Goal: Information Seeking & Learning: Learn about a topic

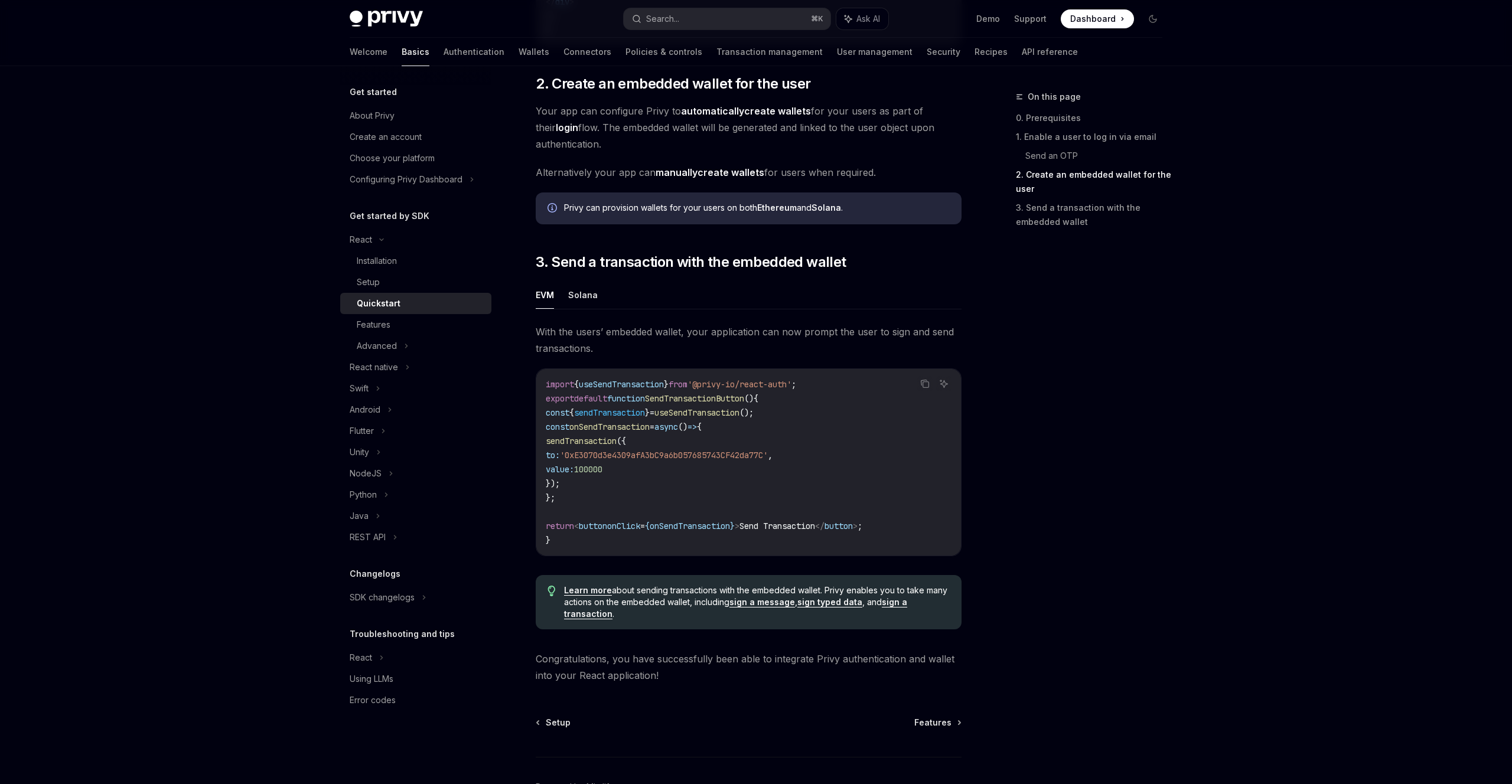
scroll to position [848, 0]
click at [383, 437] on icon at bounding box center [382, 431] width 5 height 14
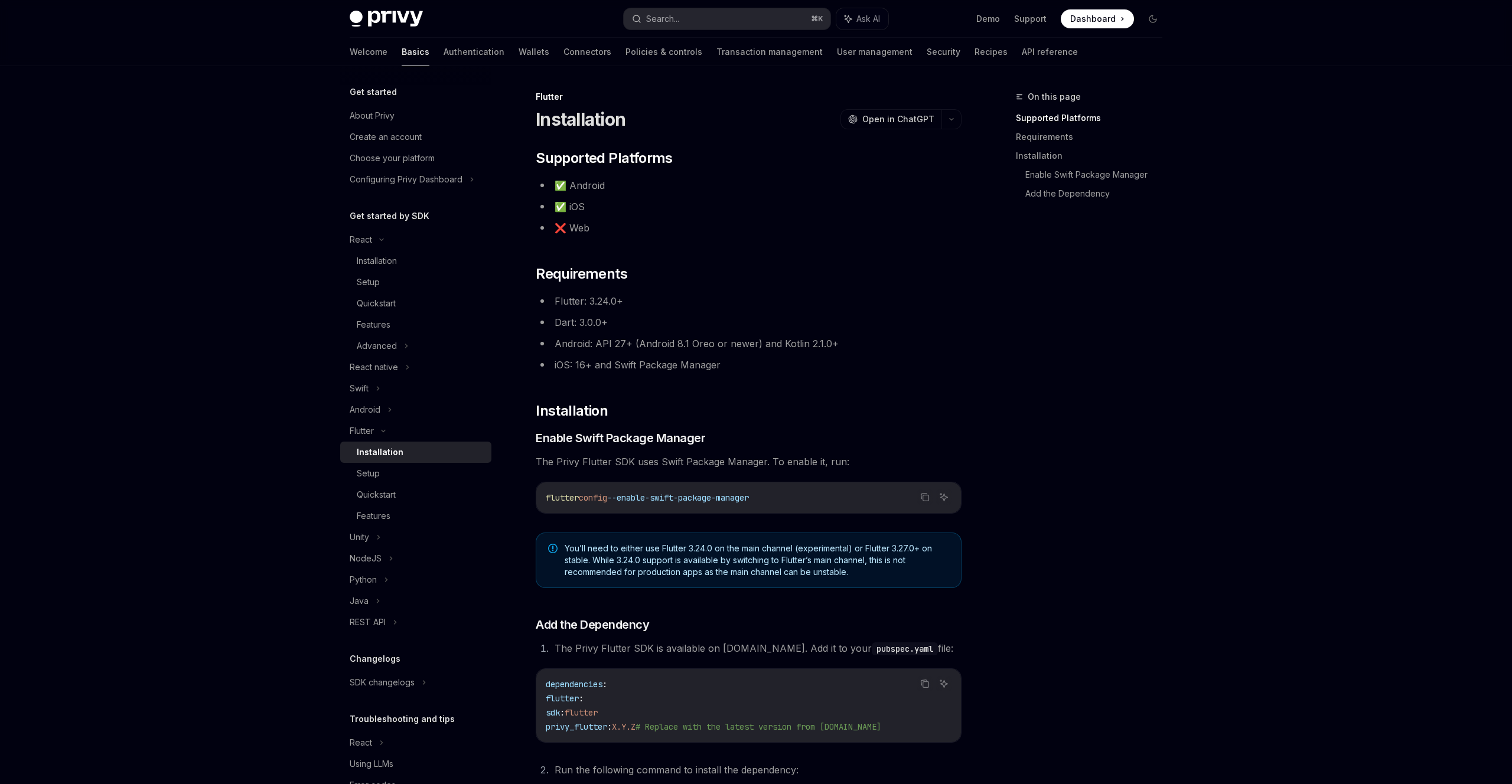
click at [394, 452] on div "Installation" at bounding box center [380, 452] width 47 height 14
click at [372, 477] on div "Setup" at bounding box center [369, 473] width 23 height 14
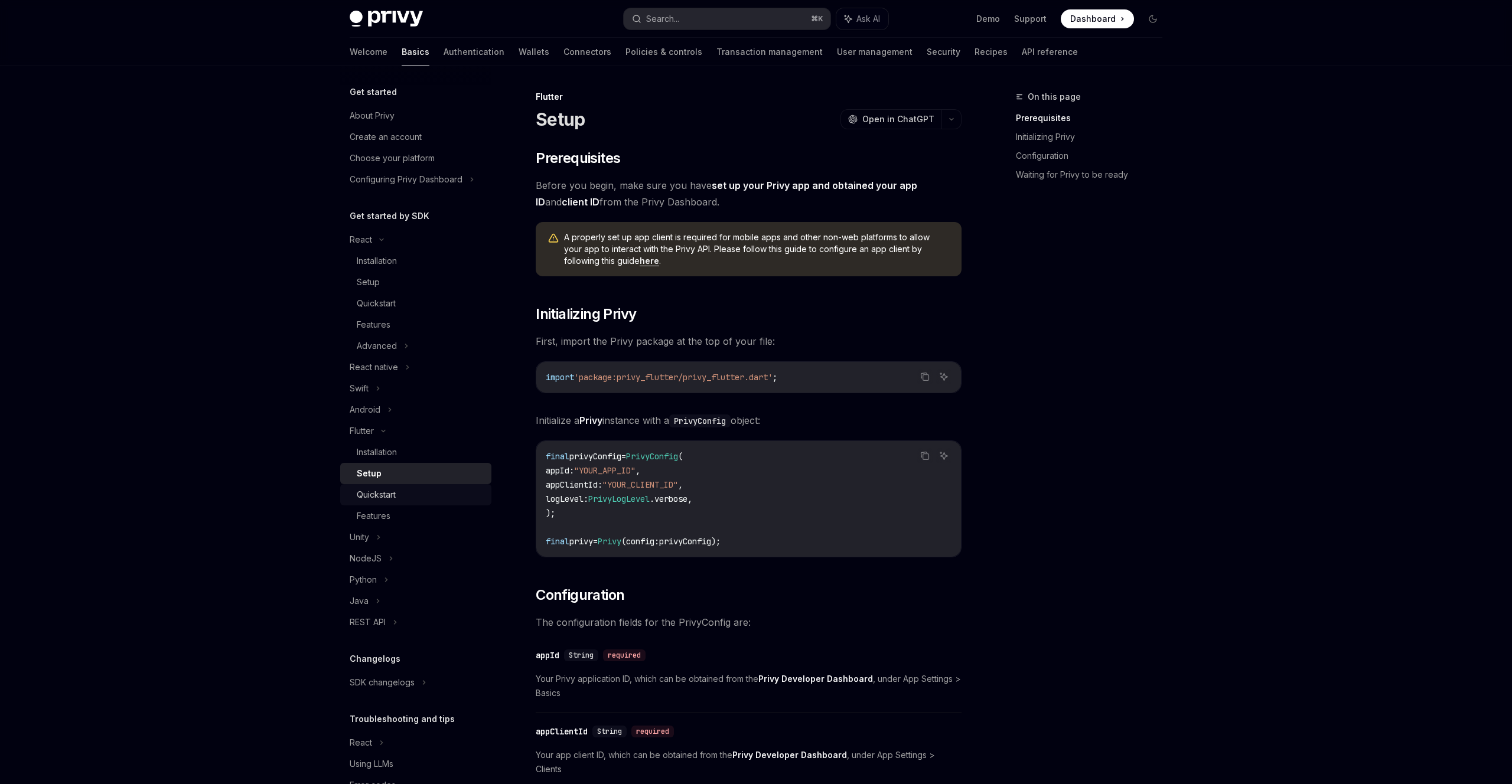
click at [380, 496] on div "Quickstart" at bounding box center [376, 495] width 39 height 14
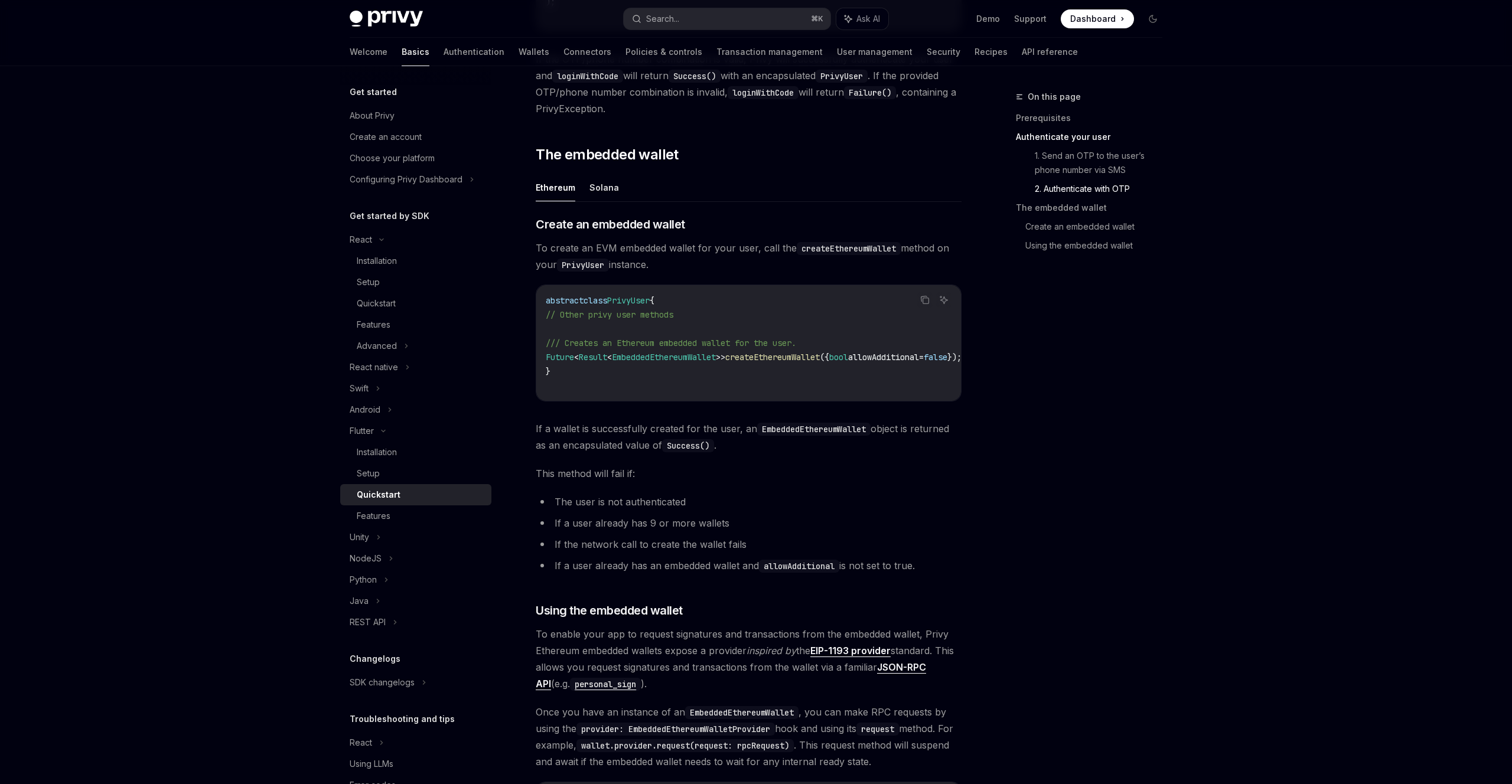
scroll to position [1164, 0]
click at [597, 190] on button "Solana" at bounding box center [604, 187] width 30 height 28
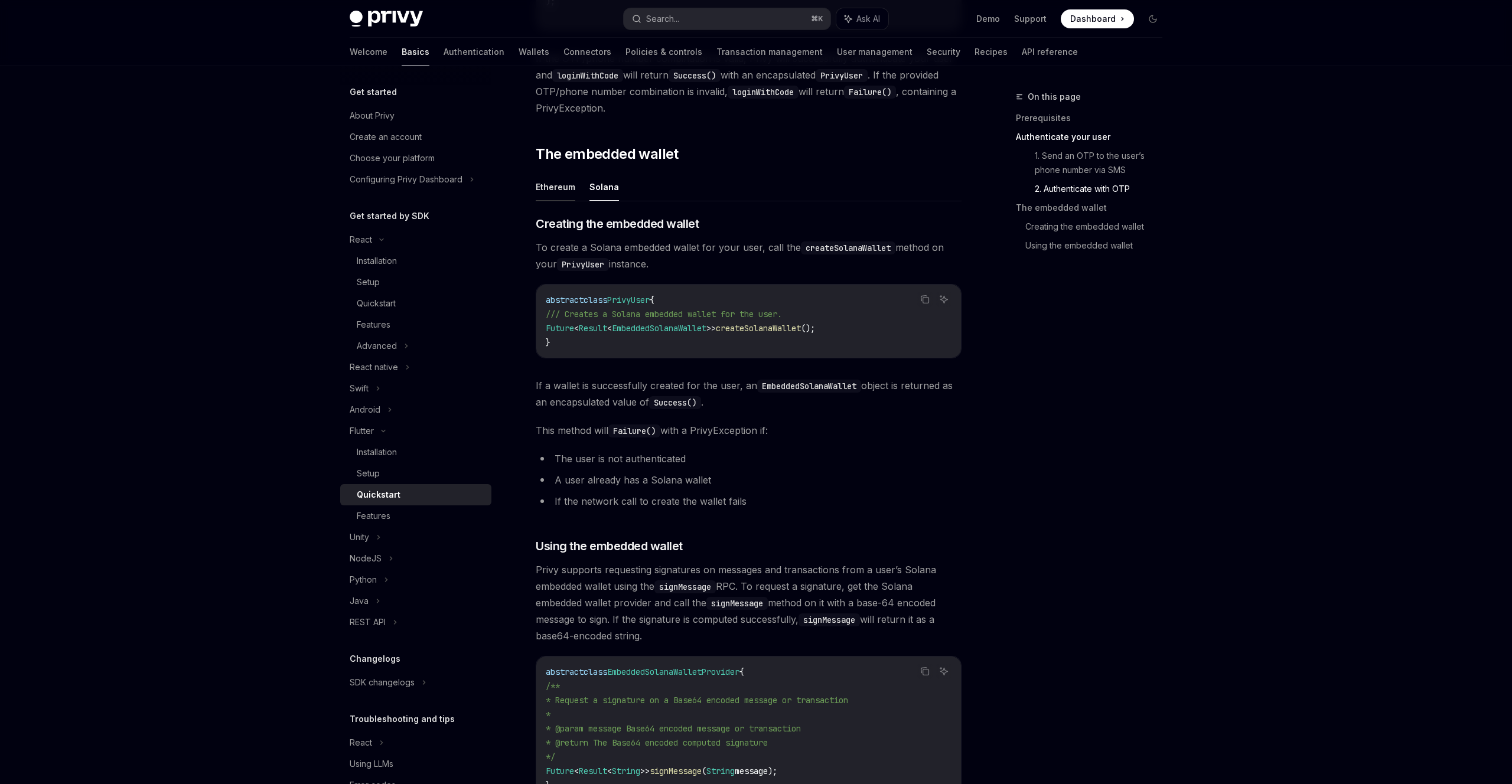
click at [556, 192] on button "Ethereum" at bounding box center [555, 187] width 40 height 28
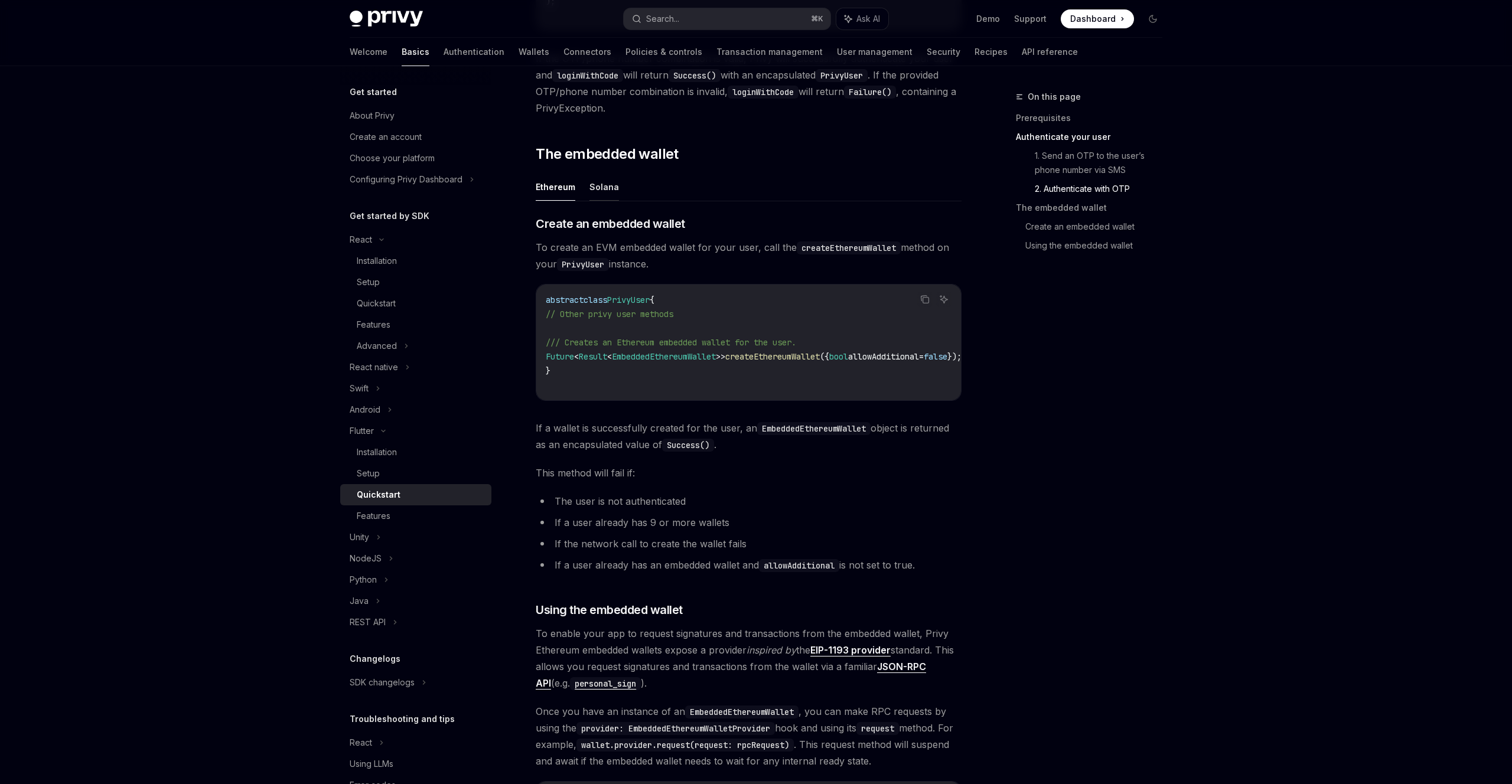
click at [603, 193] on button "Solana" at bounding box center [604, 187] width 30 height 28
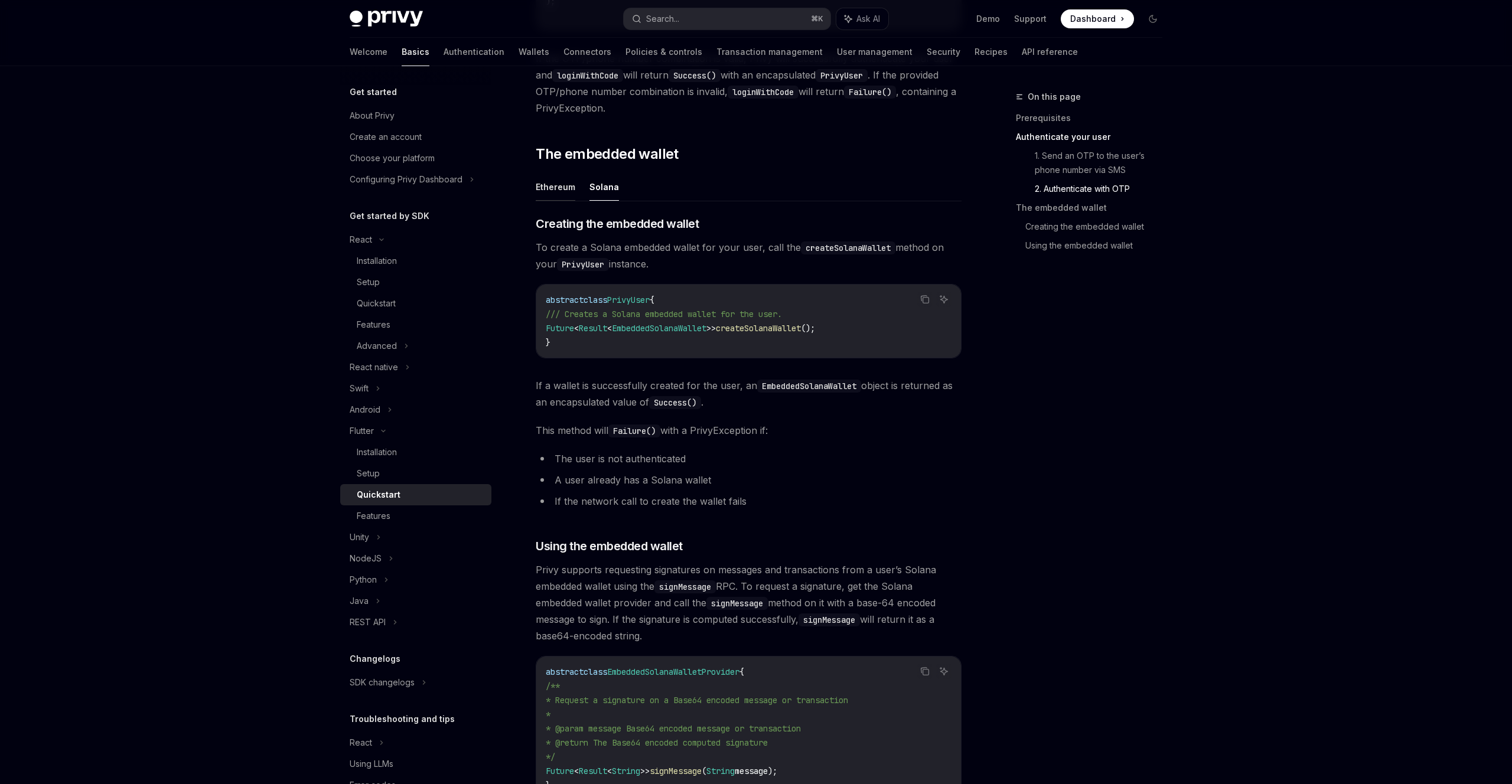
click at [569, 196] on button "Ethereum" at bounding box center [555, 187] width 40 height 28
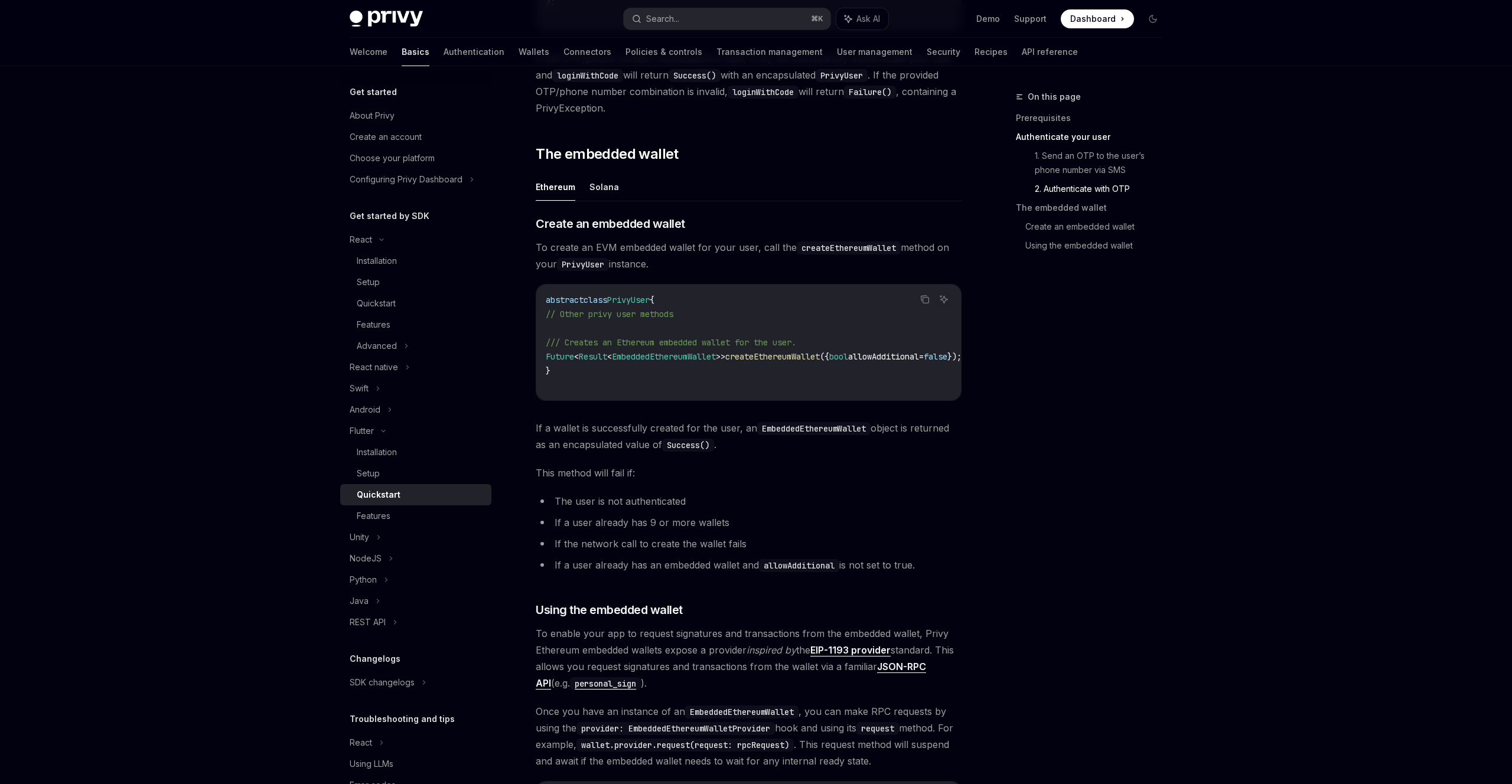
click at [605, 251] on span "To create an EVM embedded wallet for your user, call the createEthereumWallet m…" at bounding box center [748, 255] width 426 height 33
click at [607, 183] on button "Solana" at bounding box center [604, 187] width 30 height 28
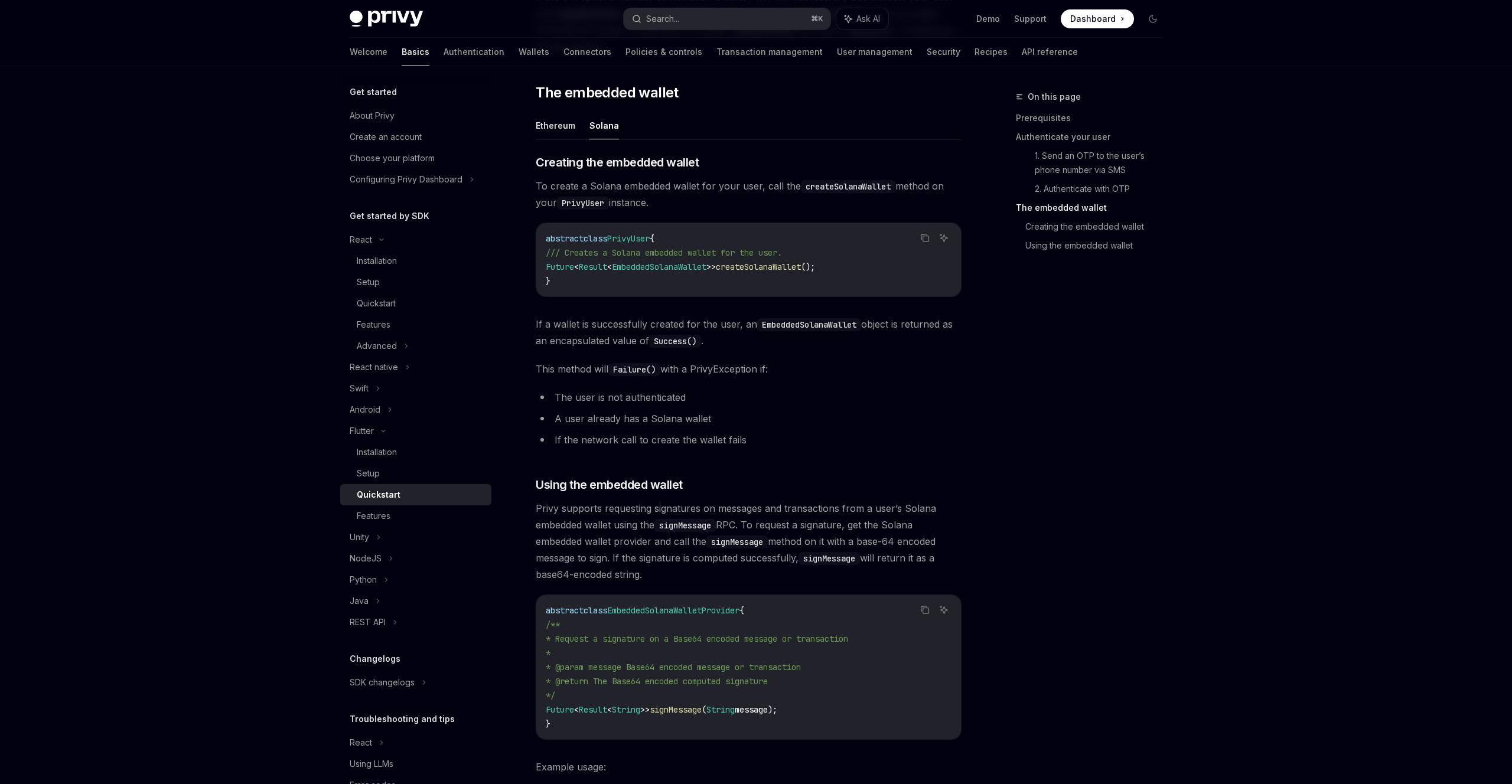
scroll to position [1208, 0]
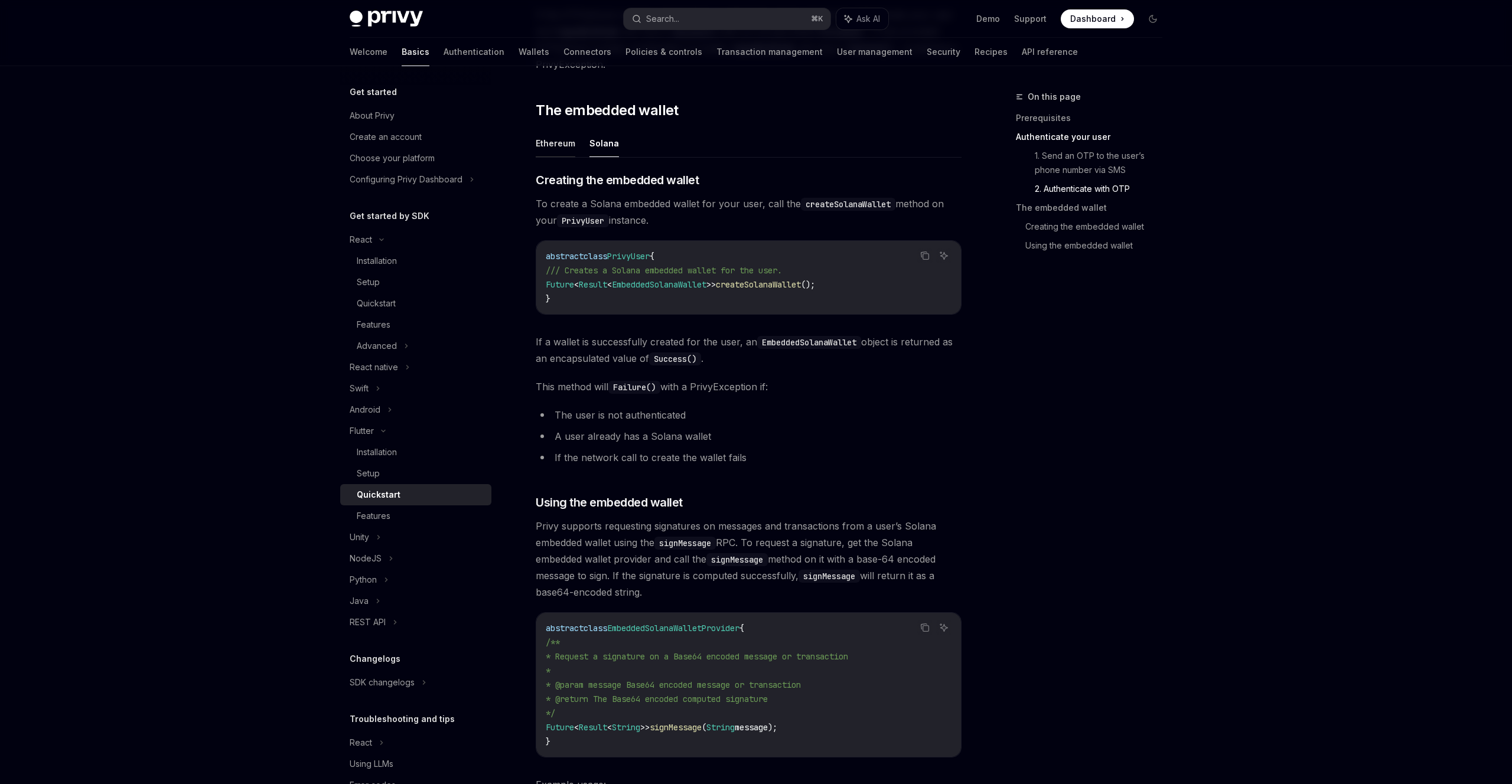
click at [566, 142] on button "Ethereum" at bounding box center [555, 142] width 40 height 28
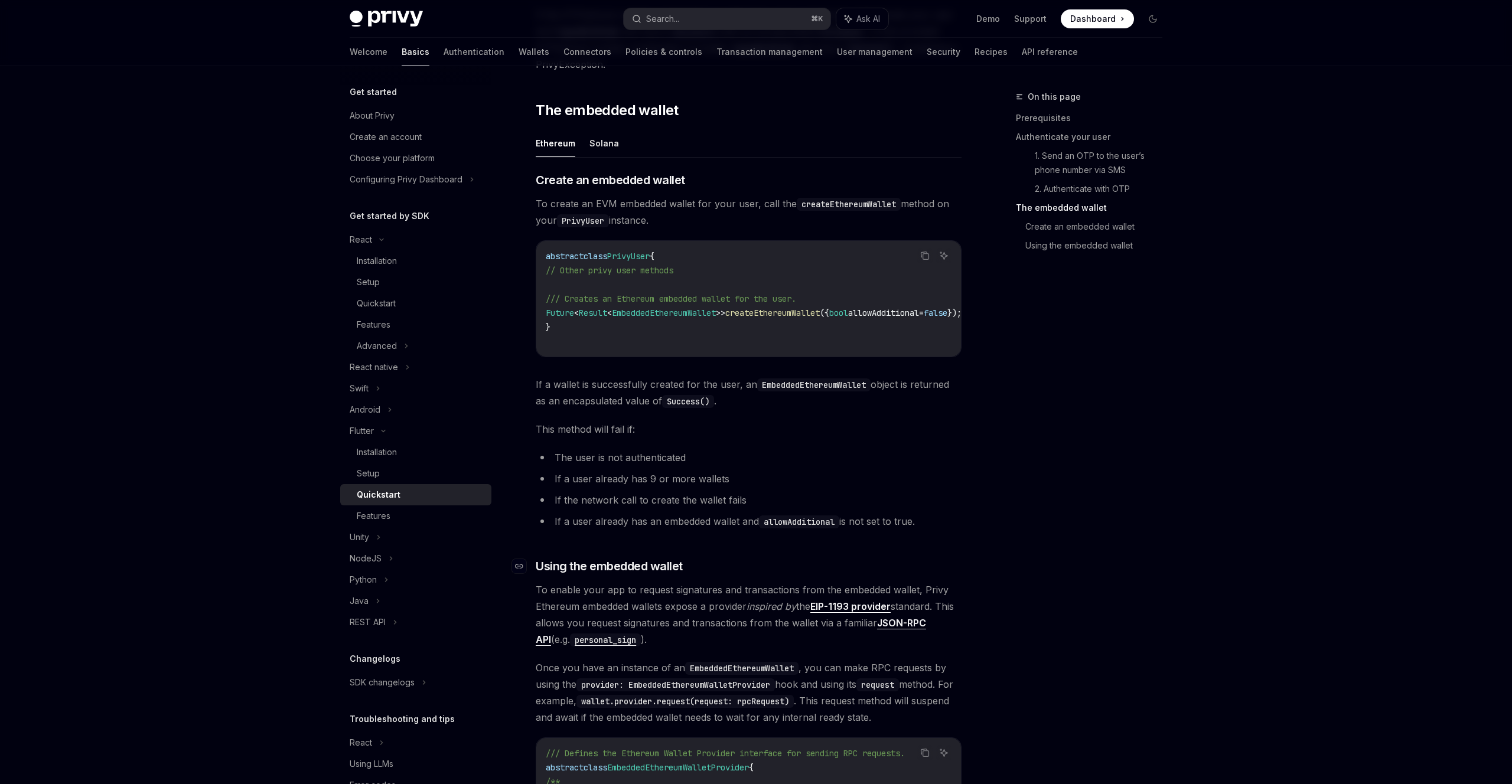
scroll to position [1374, 0]
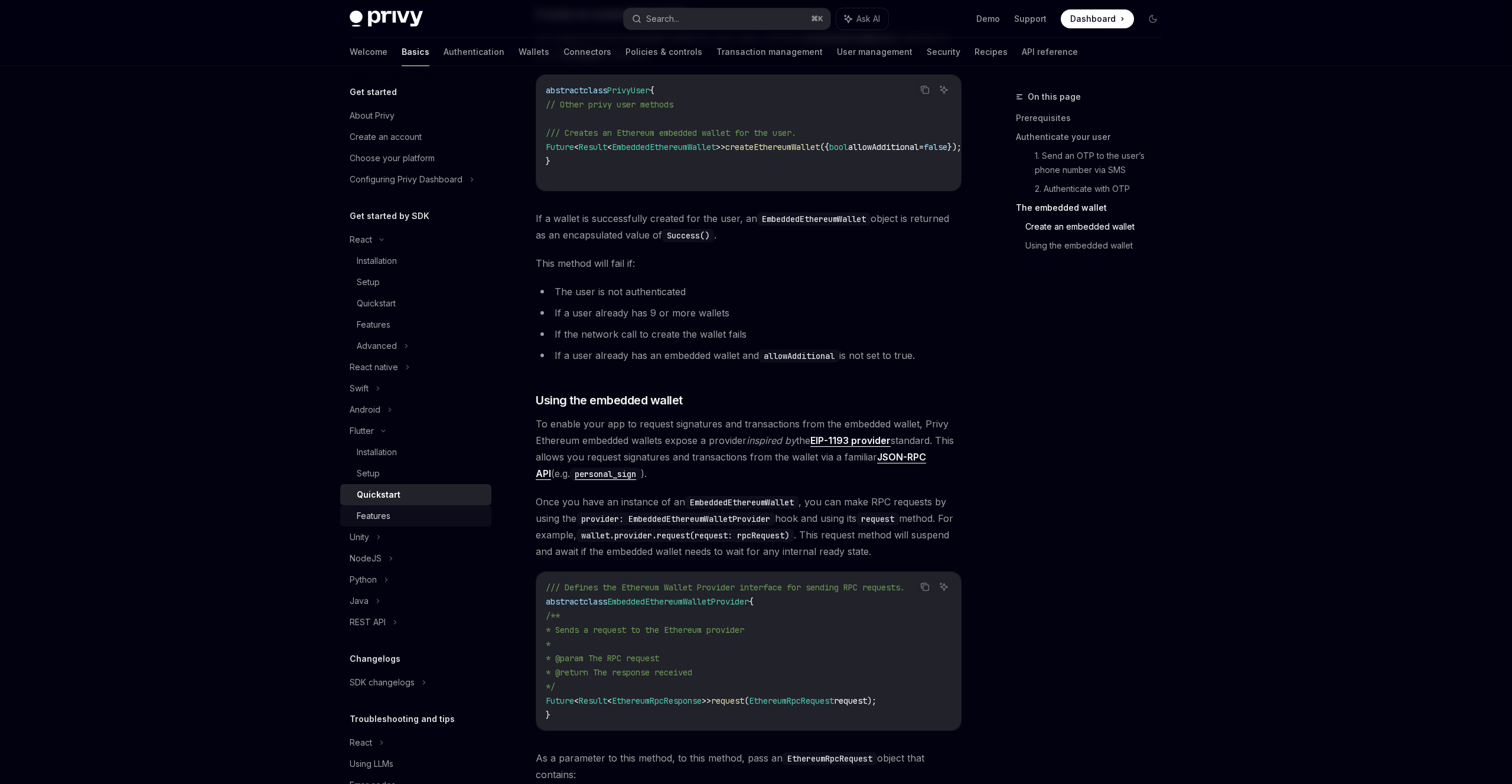
click at [398, 509] on div "Features" at bounding box center [420, 516] width 127 height 14
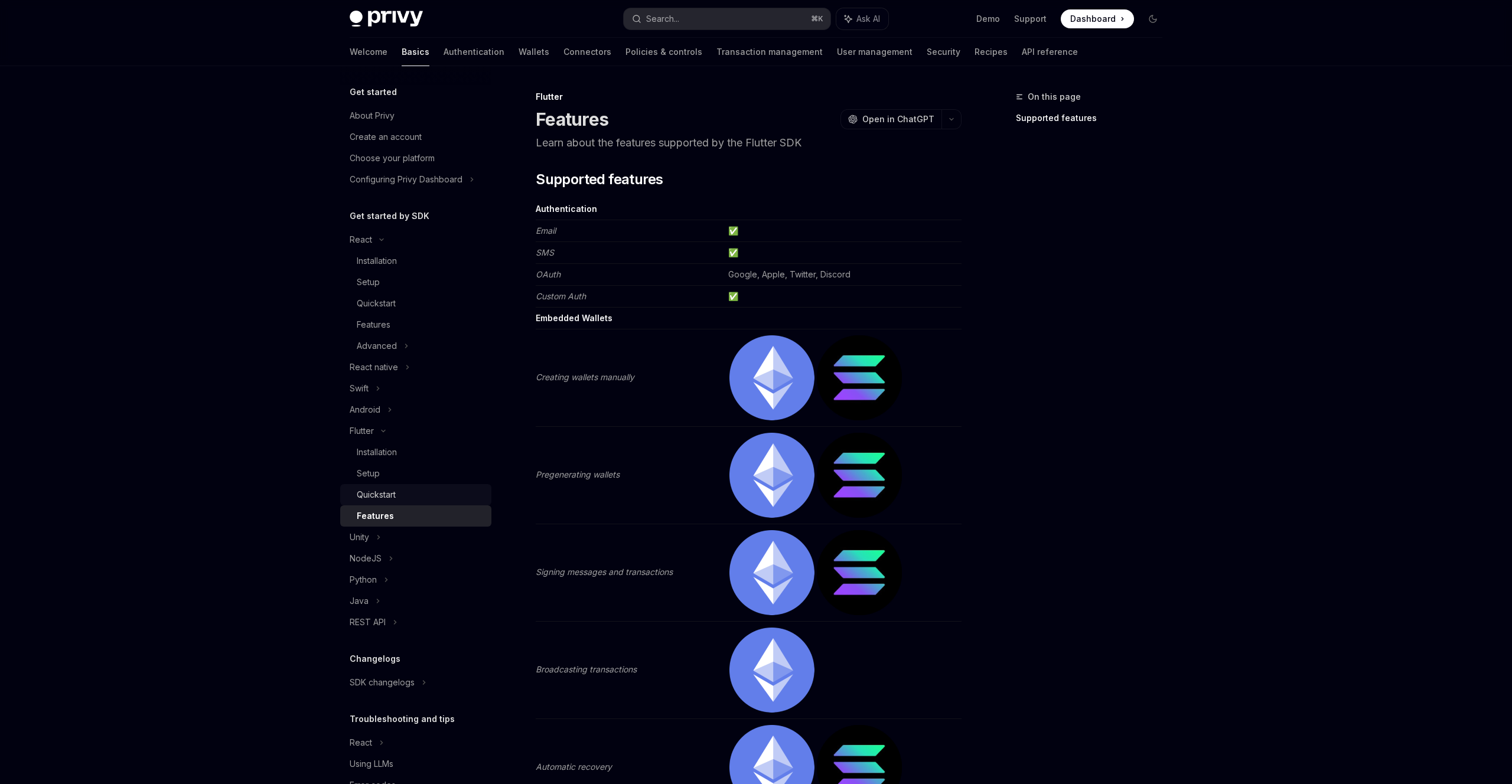
click at [377, 488] on div "Quickstart" at bounding box center [376, 495] width 39 height 14
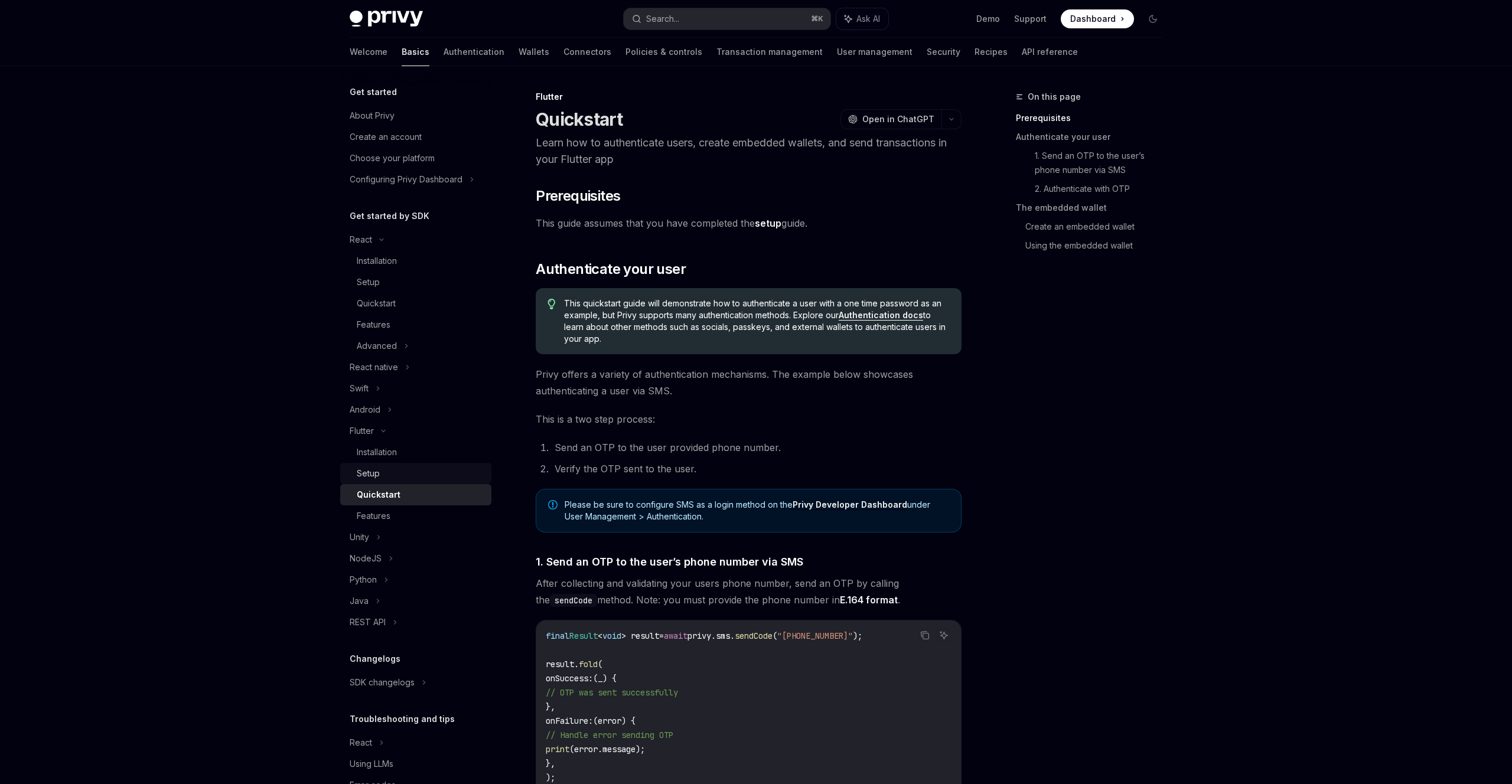
click at [372, 472] on div "Setup" at bounding box center [369, 473] width 23 height 14
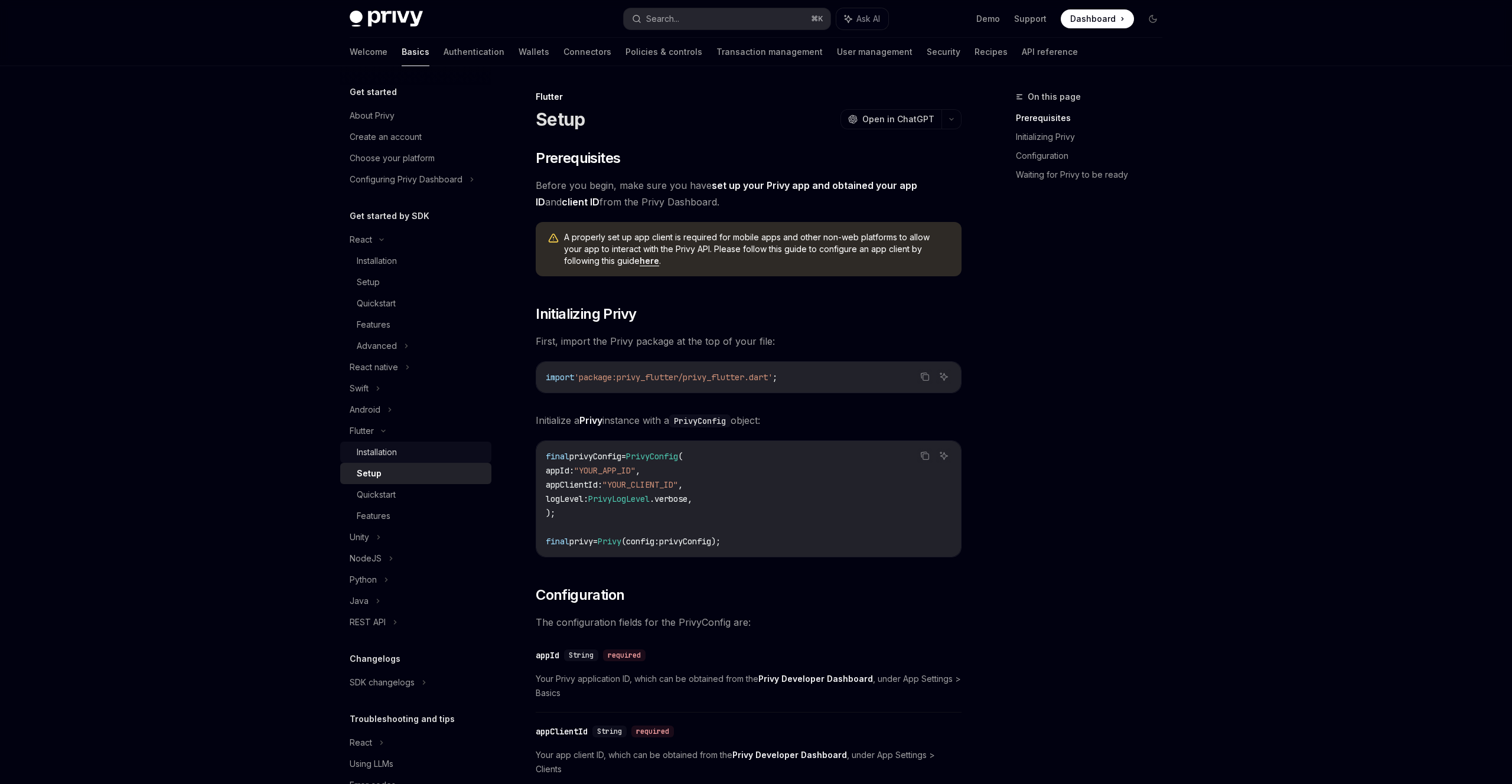
click at [376, 447] on div "Installation" at bounding box center [377, 452] width 41 height 14
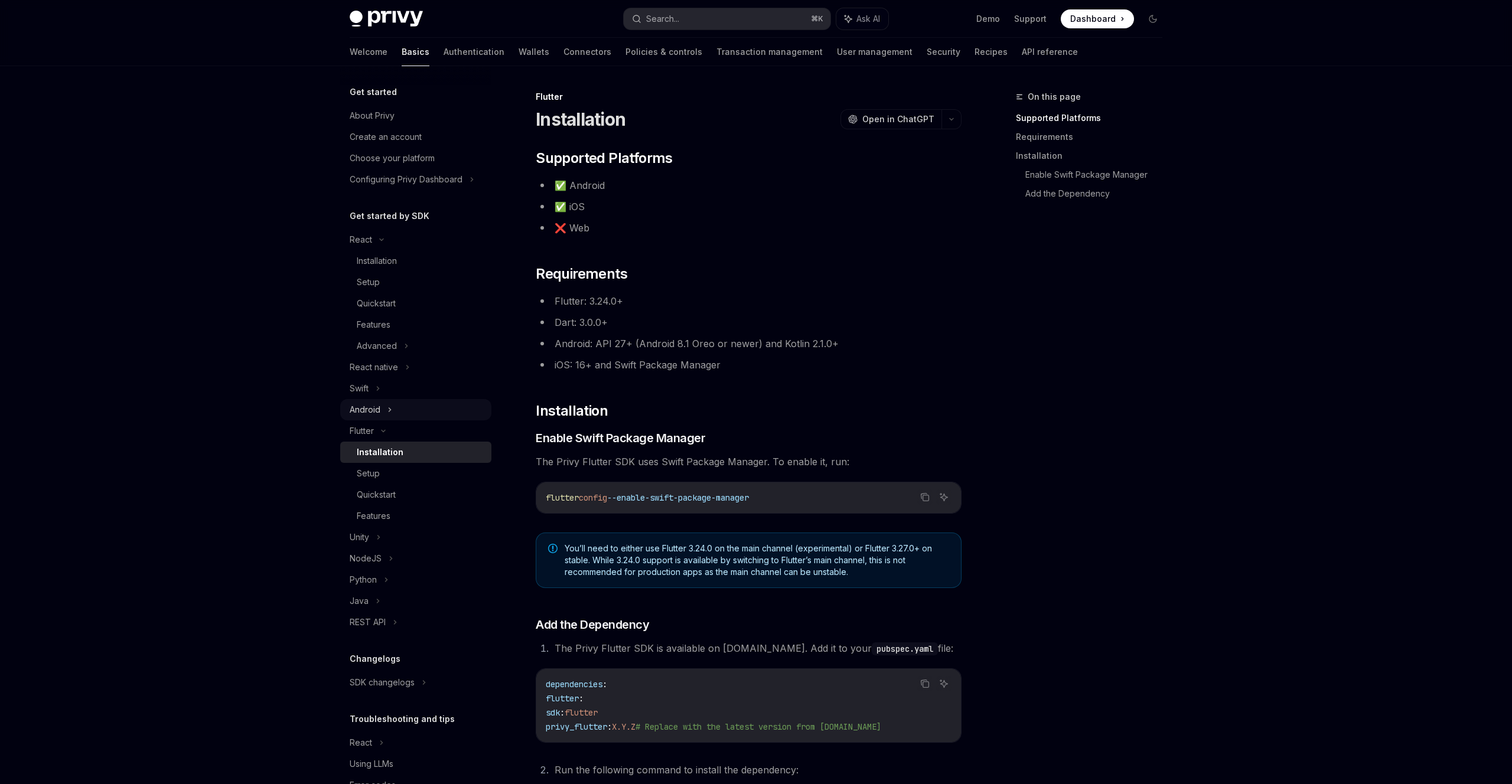
click at [380, 404] on div "Android" at bounding box center [416, 410] width 151 height 22
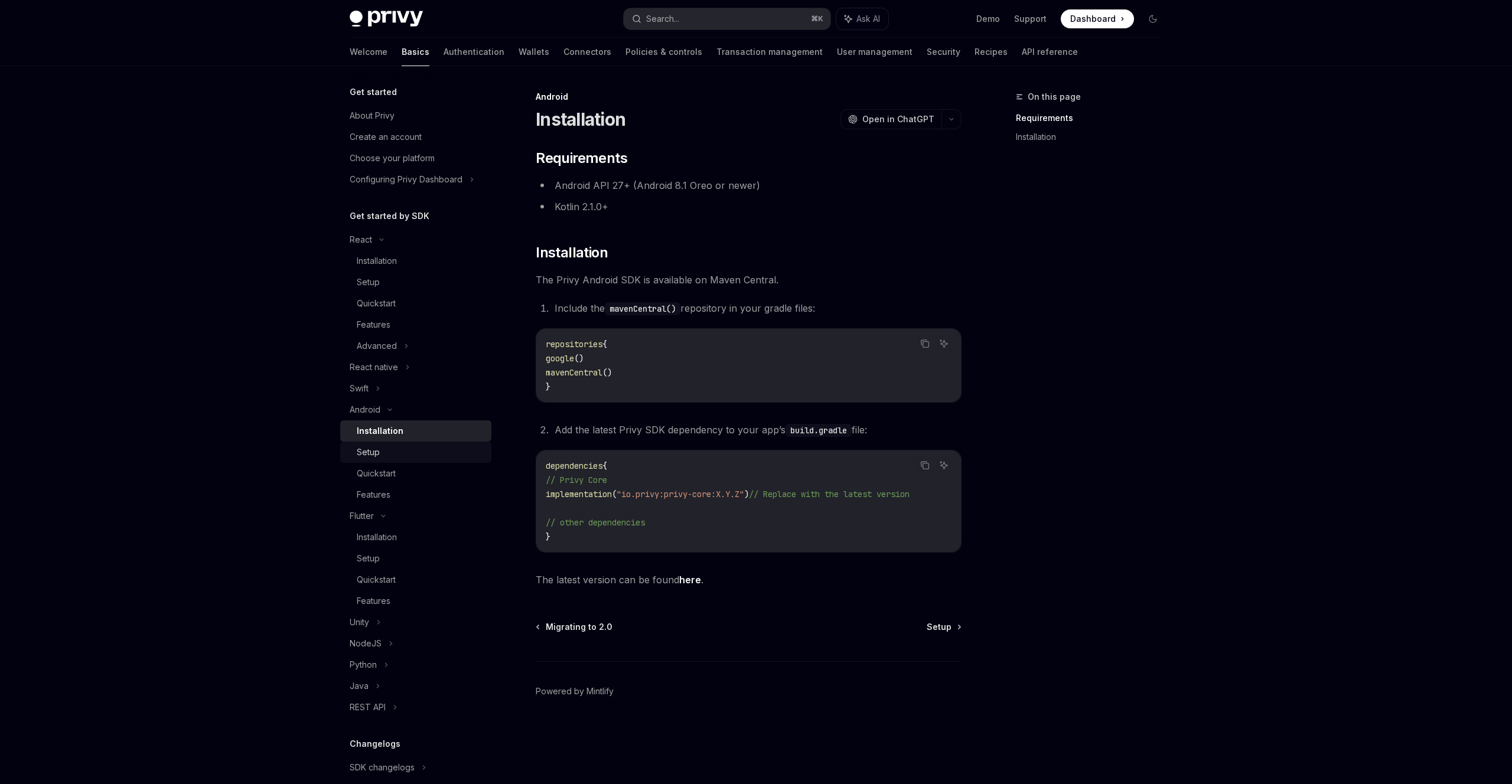
click at [371, 447] on div "Setup" at bounding box center [369, 452] width 23 height 14
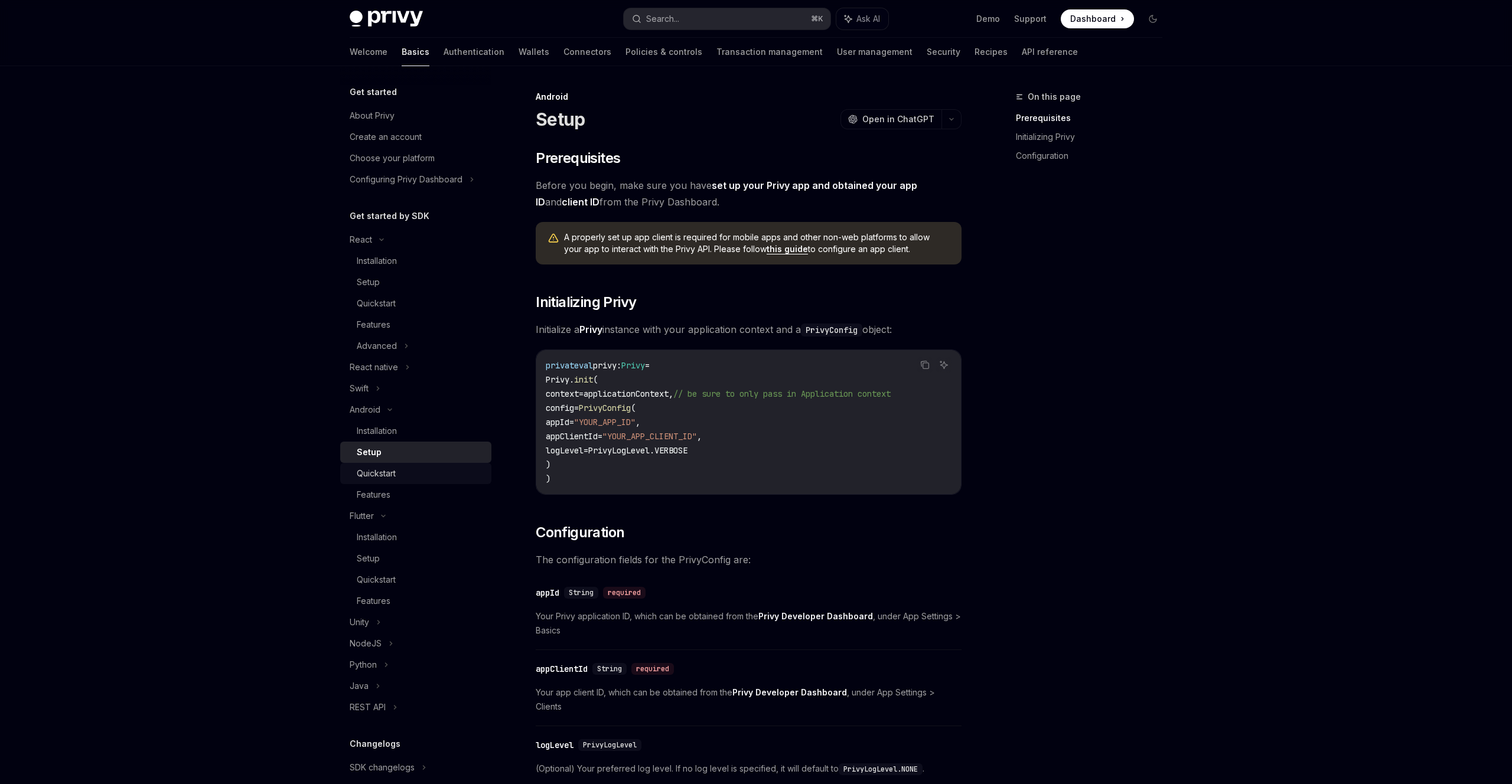
click at [374, 469] on div "Quickstart" at bounding box center [376, 473] width 39 height 14
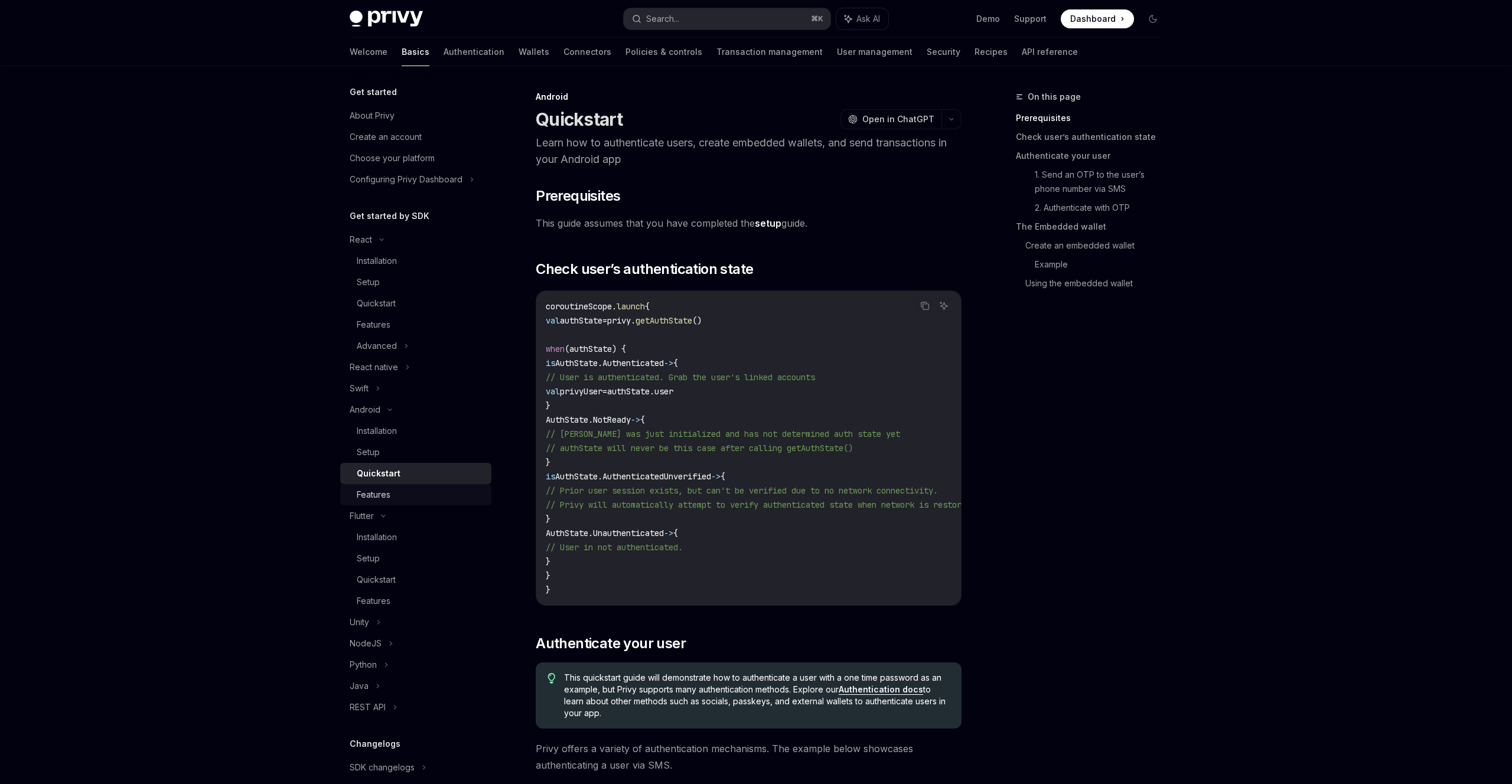
click at [379, 494] on div "Features" at bounding box center [373, 495] width 33 height 14
type textarea "*"
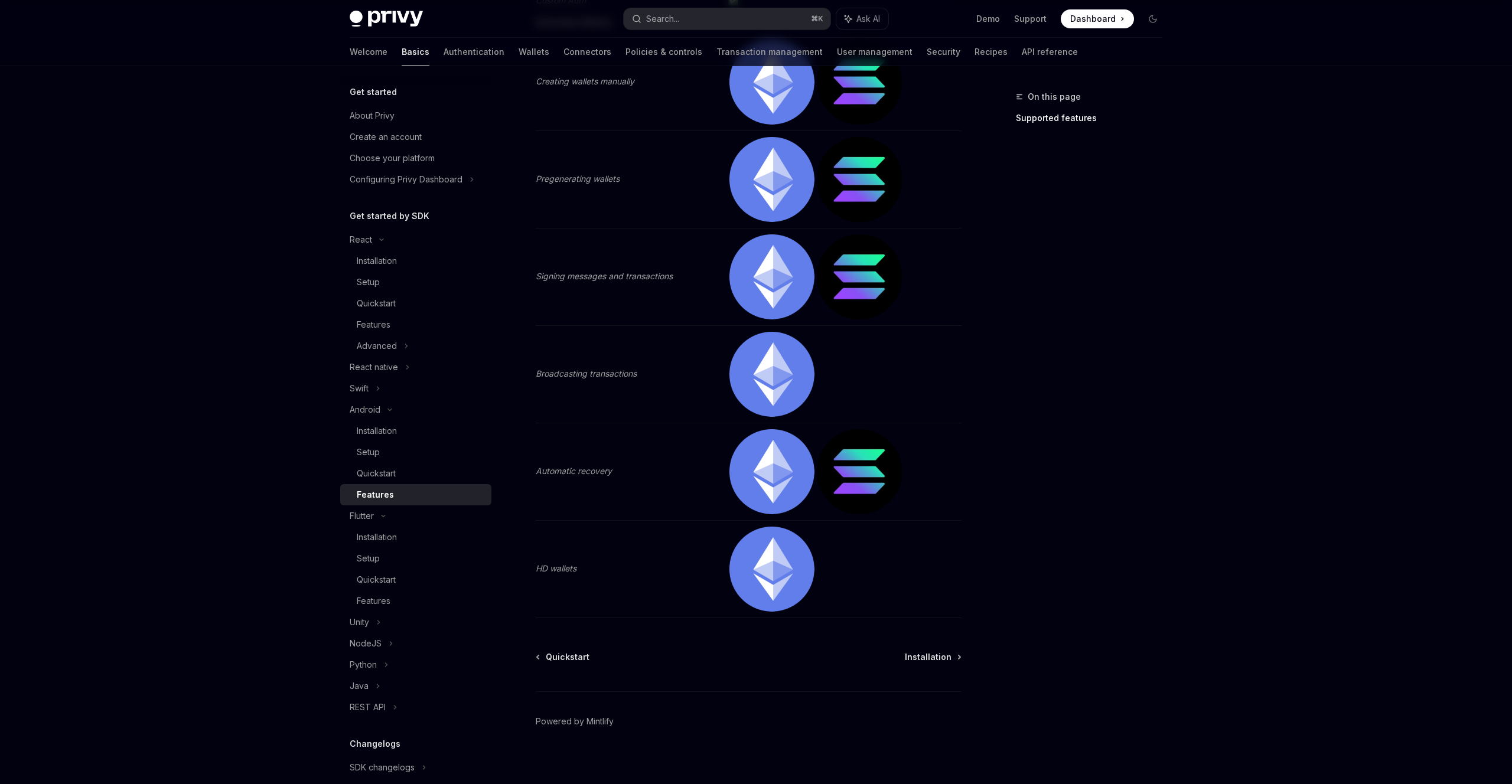
scroll to position [305, 0]
